Goal: Information Seeking & Learning: Check status

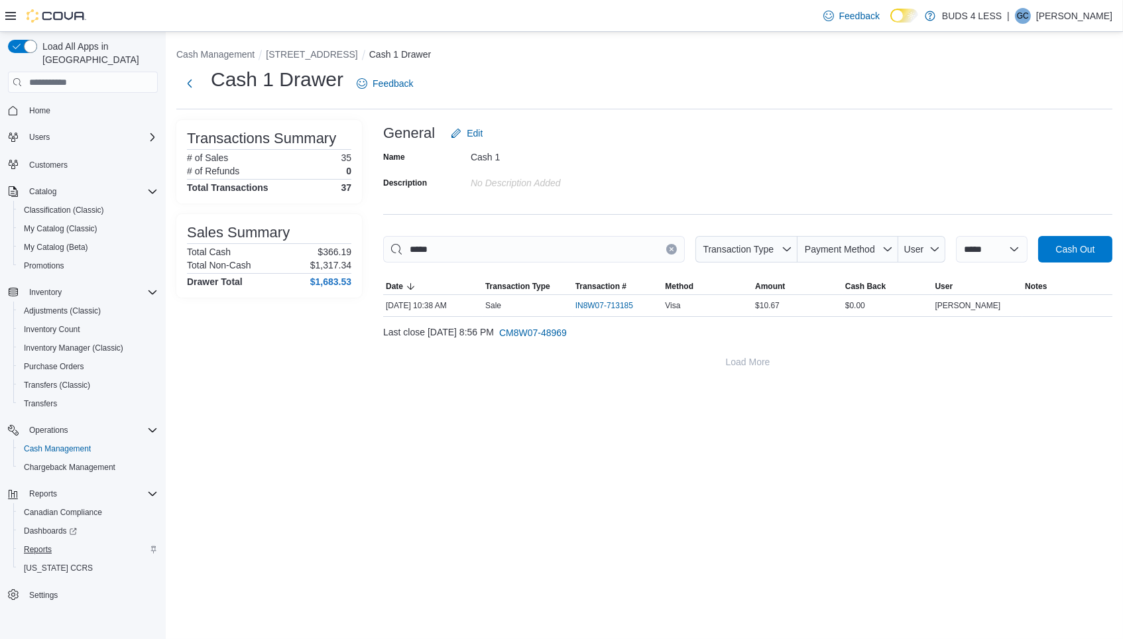
click at [34, 544] on span "Reports" at bounding box center [38, 549] width 28 height 11
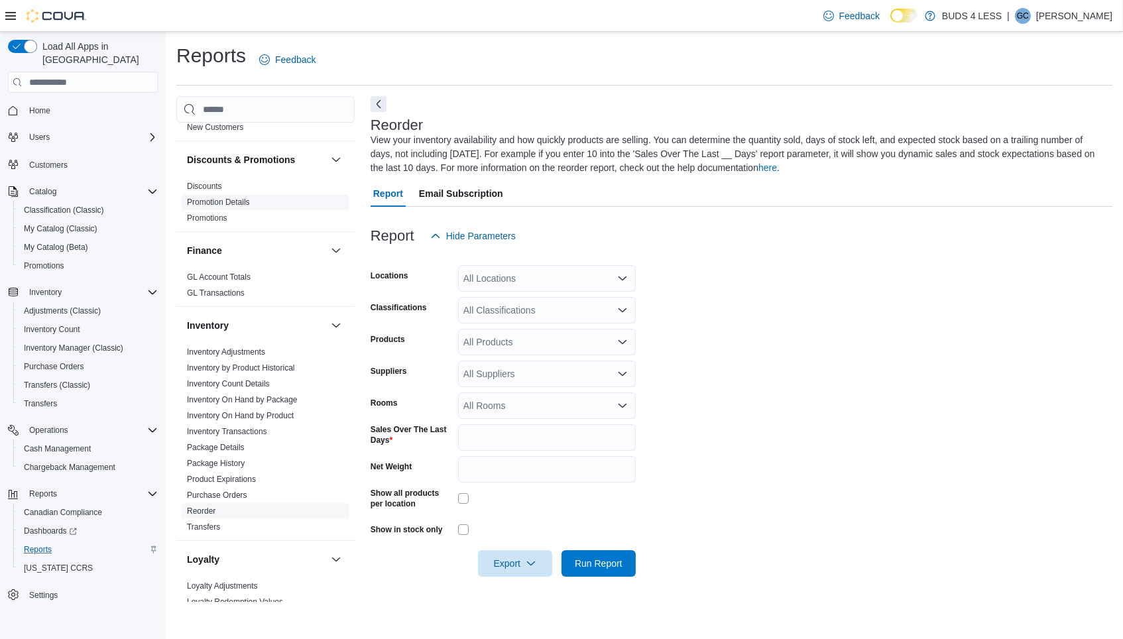
scroll to position [425, 0]
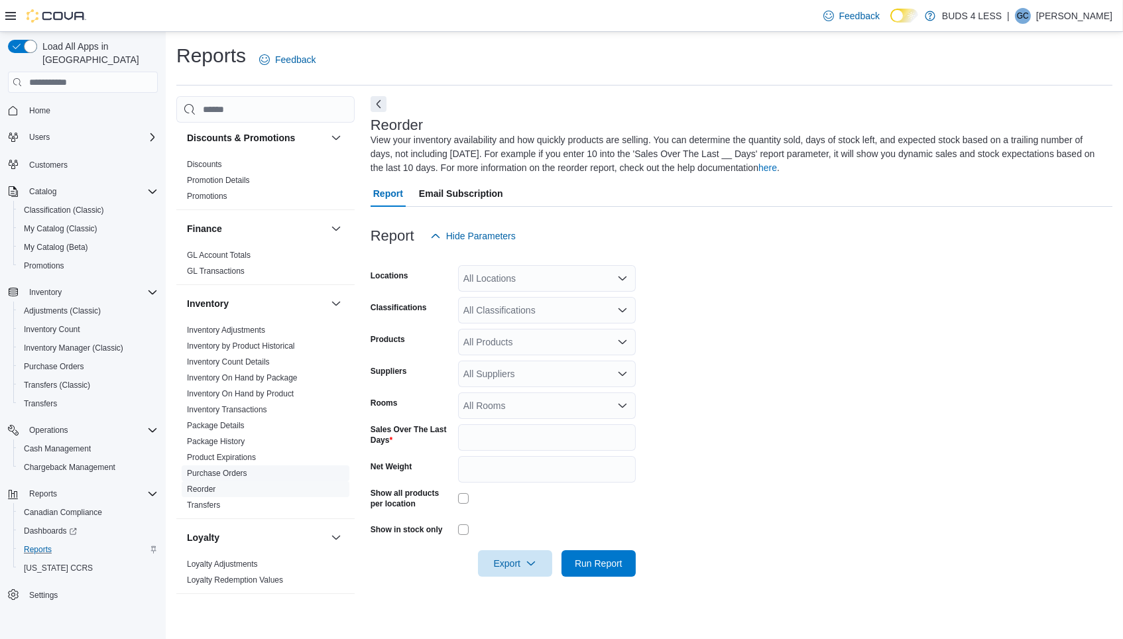
click at [213, 469] on link "Purchase Orders" at bounding box center [217, 473] width 60 height 9
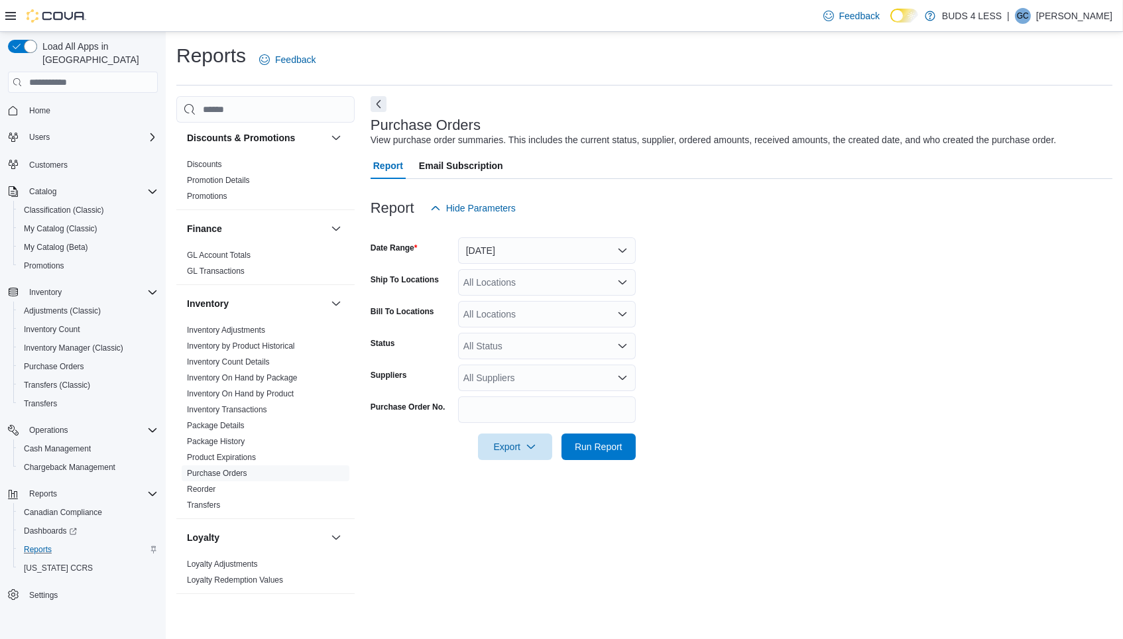
click at [498, 249] on button "[DATE]" at bounding box center [547, 250] width 178 height 27
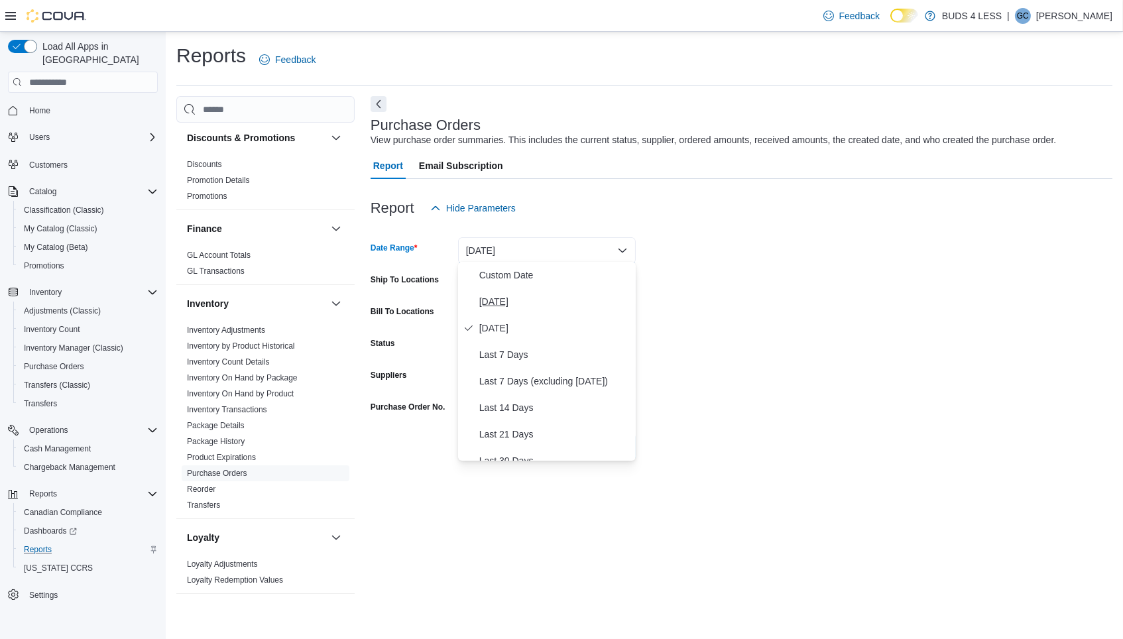
click at [493, 298] on span "[DATE]" at bounding box center [554, 302] width 151 height 16
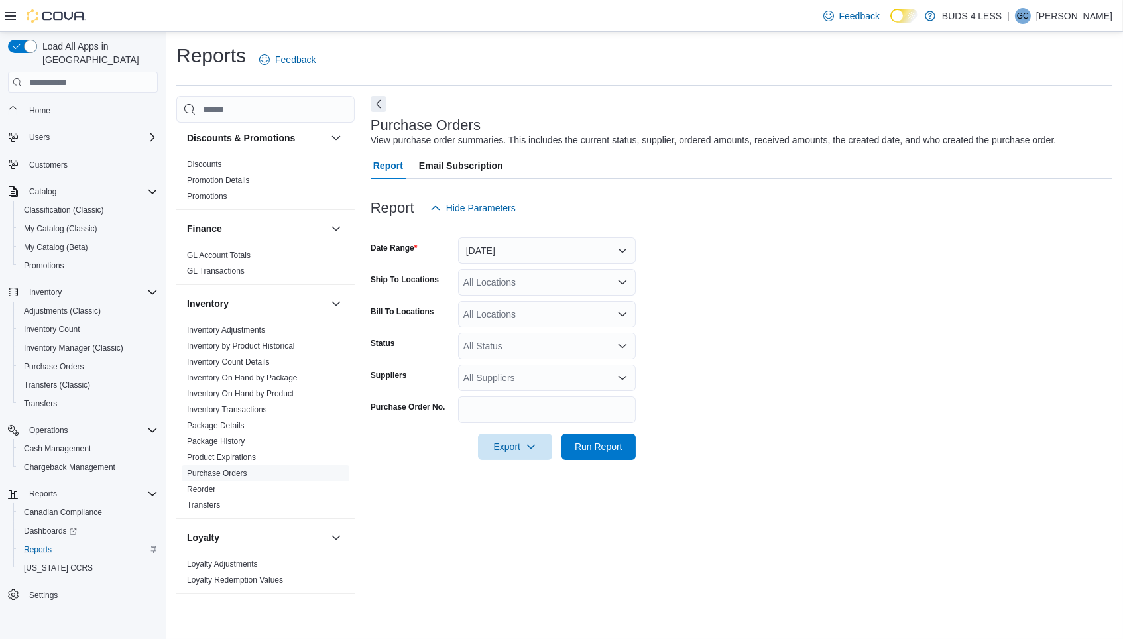
click at [565, 284] on div "All Locations" at bounding box center [547, 282] width 178 height 27
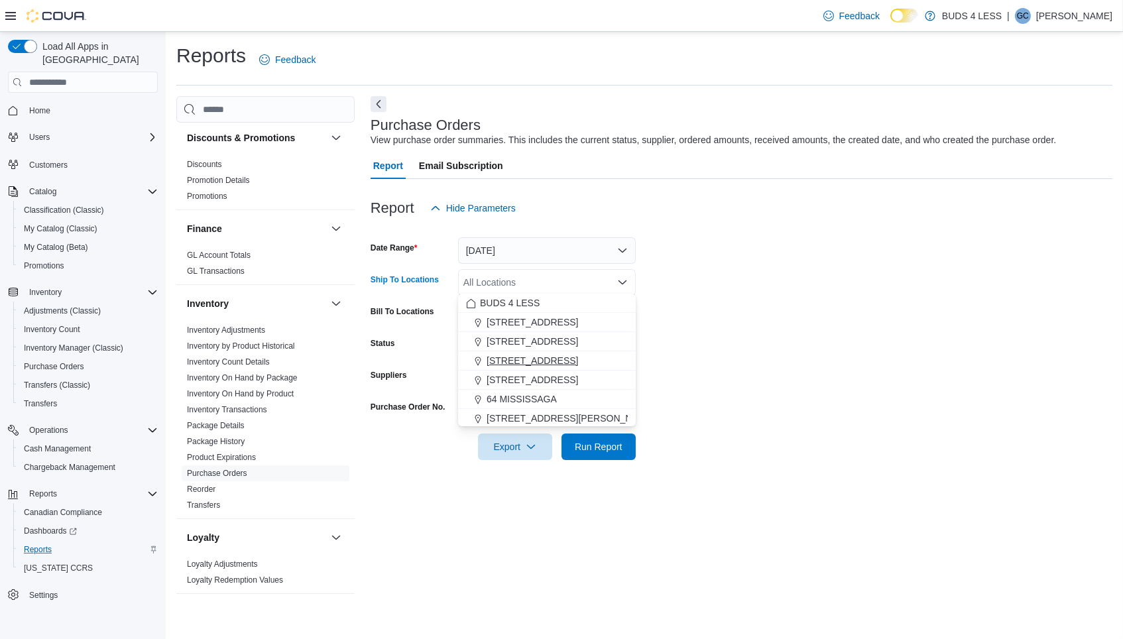
click at [549, 361] on span "[STREET_ADDRESS]" at bounding box center [532, 360] width 91 height 13
click at [588, 444] on span "Run Report" at bounding box center [599, 446] width 48 height 13
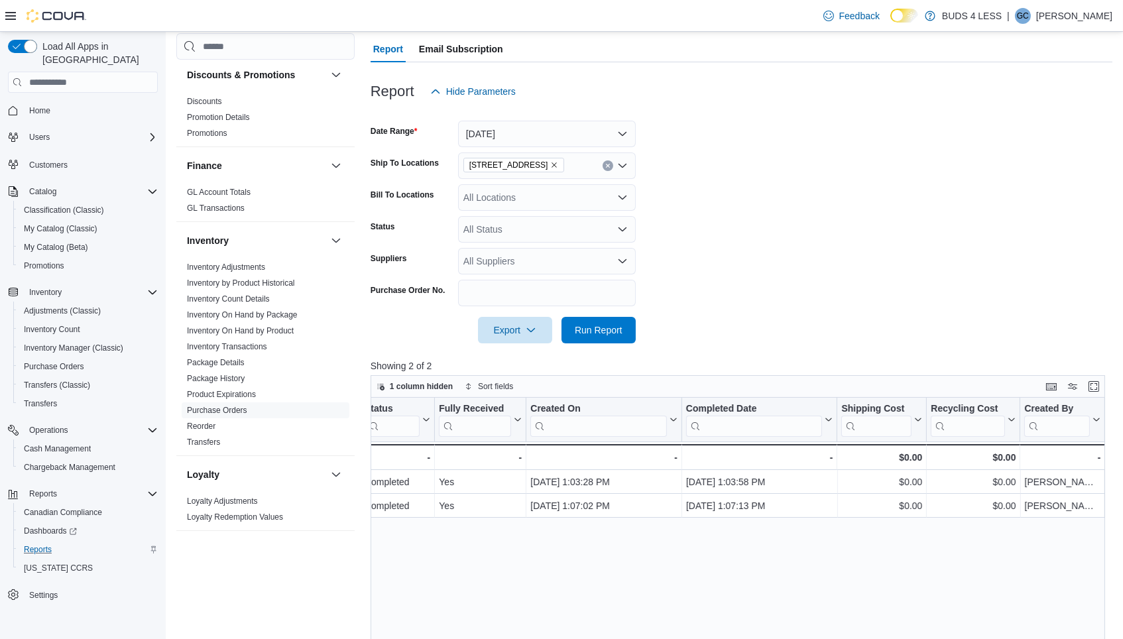
scroll to position [0, 962]
click at [235, 326] on link "Inventory On Hand by Product" at bounding box center [240, 330] width 107 height 9
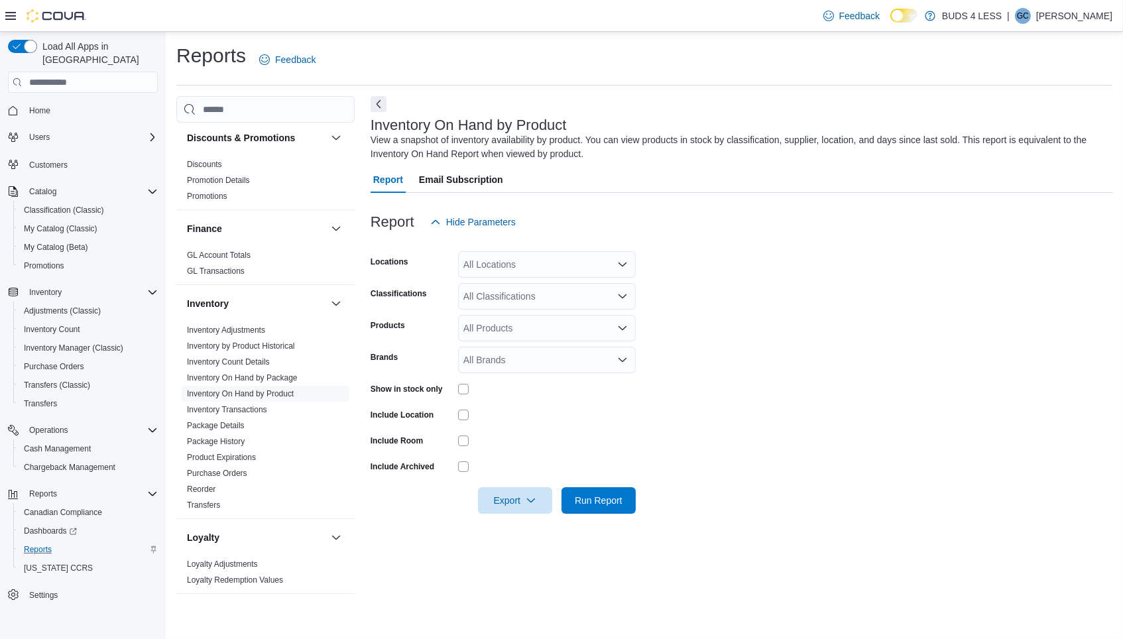
click at [552, 262] on div "All Locations" at bounding box center [547, 264] width 178 height 27
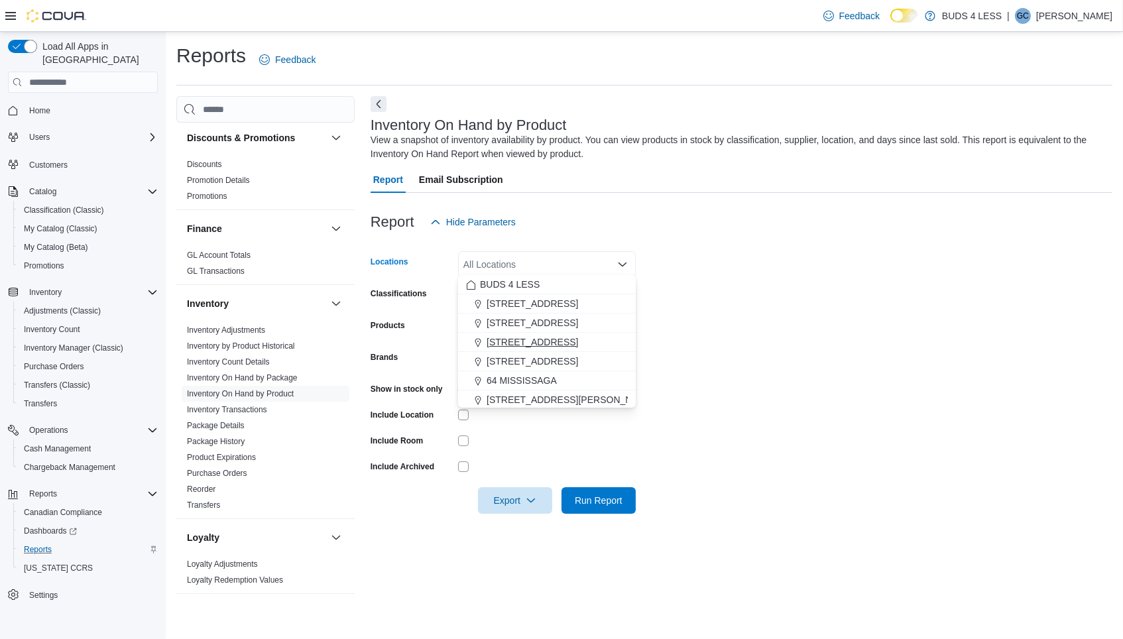
click at [536, 341] on span "[STREET_ADDRESS]" at bounding box center [532, 341] width 91 height 13
click at [758, 308] on form "Locations [STREET_ADDRESS] Selected. [STREET_ADDRESS]. Press Backspace to delet…" at bounding box center [742, 374] width 742 height 278
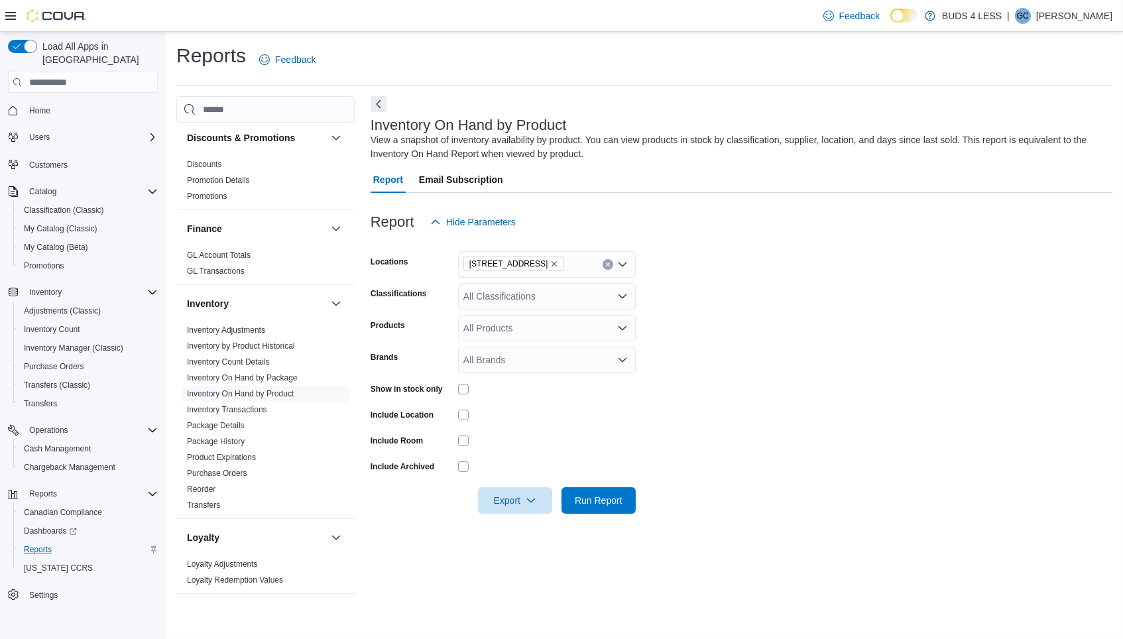
click at [556, 289] on div "All Classifications" at bounding box center [547, 296] width 178 height 27
click at [820, 294] on form "Locations [STREET_ADDRESS] Classifications All Classifications Combo box. Selec…" at bounding box center [742, 374] width 742 height 278
click at [608, 495] on span "Run Report" at bounding box center [599, 499] width 48 height 13
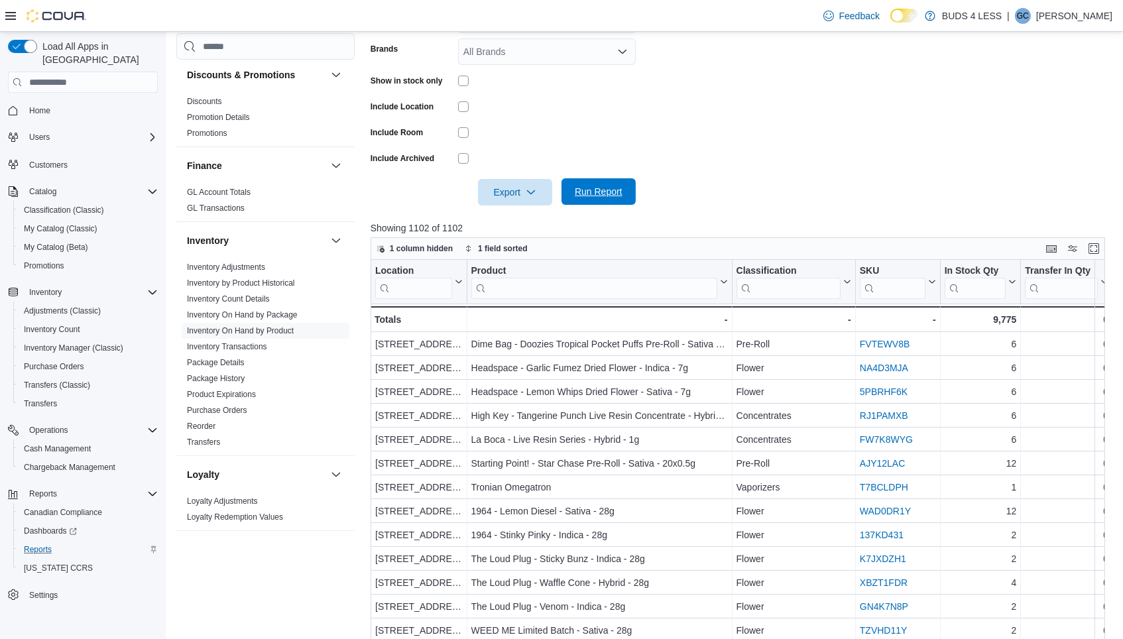
click at [588, 185] on span "Run Report" at bounding box center [599, 191] width 48 height 13
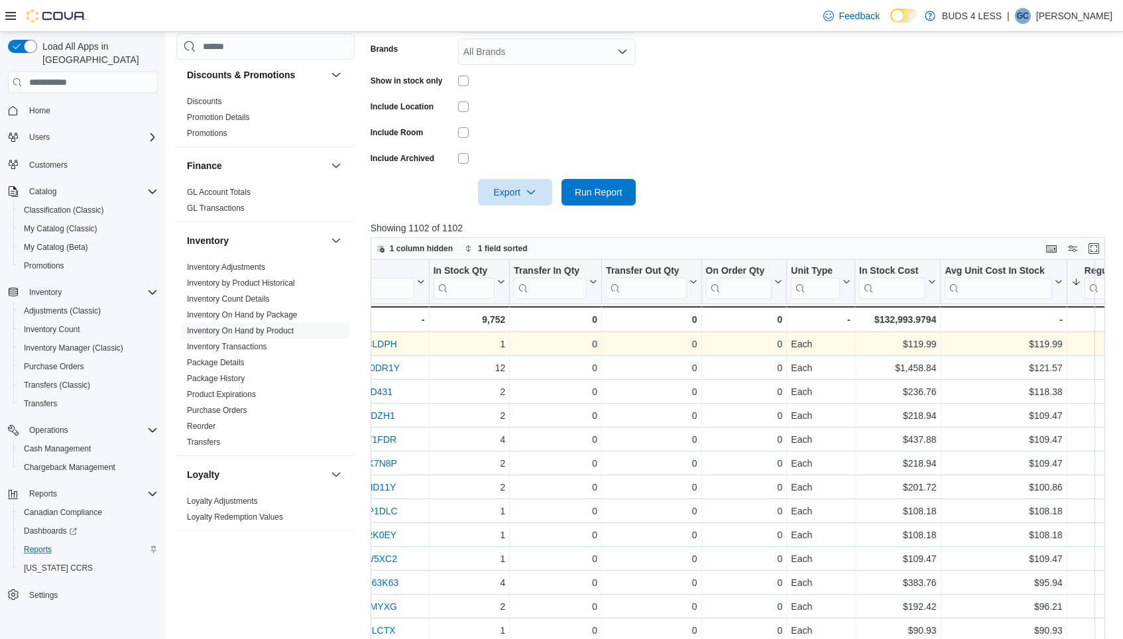
scroll to position [0, 518]
